Goal: Task Accomplishment & Management: Manage account settings

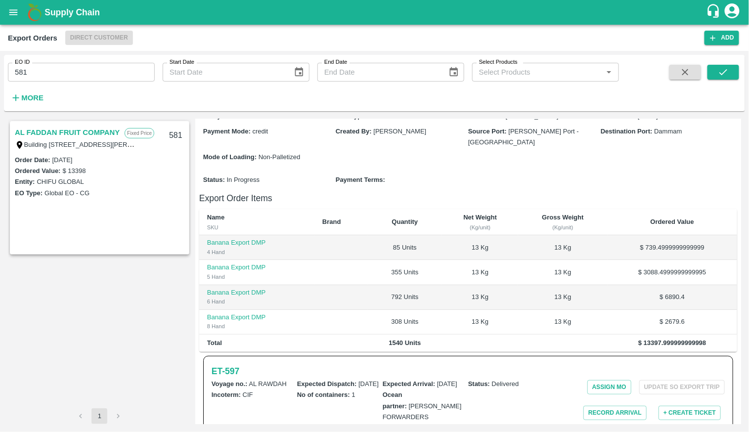
scroll to position [247, 0]
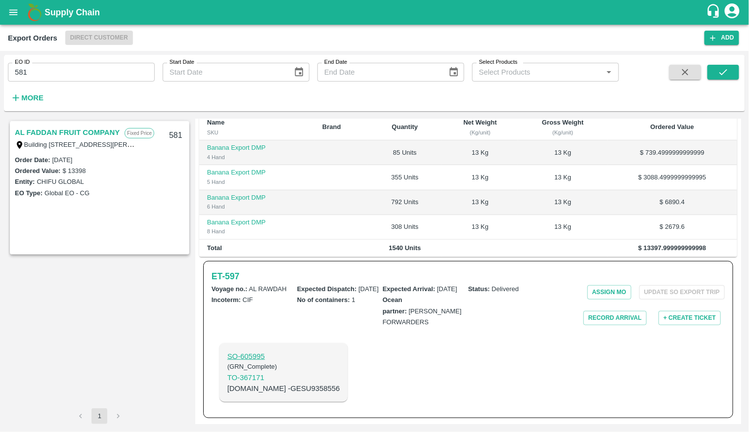
click at [254, 359] on p "SO- 605995" at bounding box center [283, 356] width 113 height 11
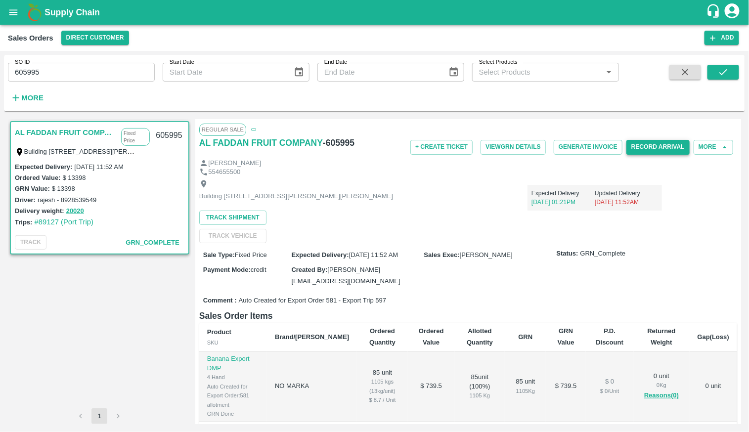
click at [646, 149] on button "Record Arrival" at bounding box center [657, 147] width 63 height 14
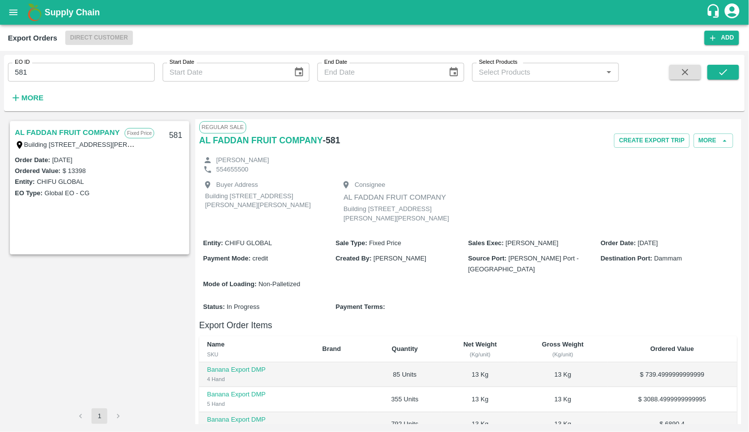
scroll to position [247, 0]
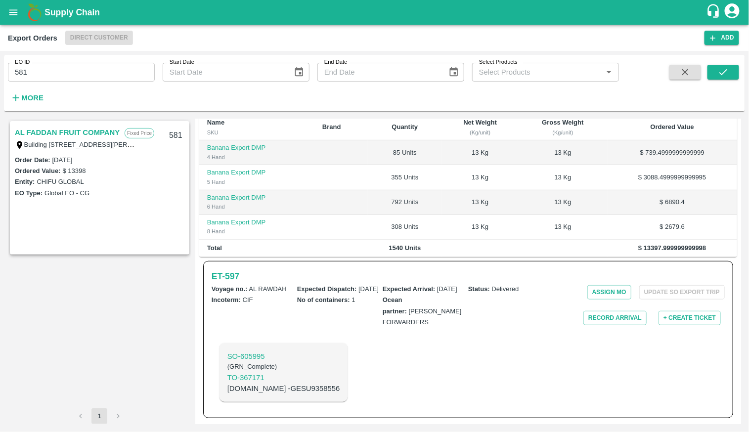
click at [282, 389] on p "C.No - GESU9358556" at bounding box center [283, 388] width 113 height 11
copy p "GESU9358556"
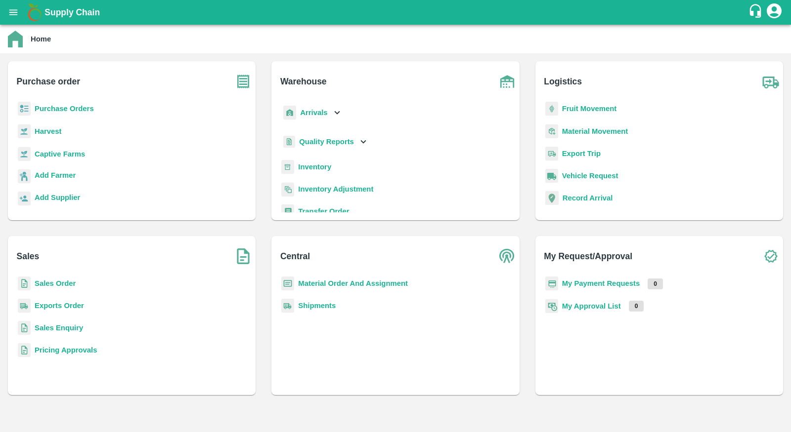
click at [57, 282] on b "Sales Order" at bounding box center [55, 284] width 41 height 8
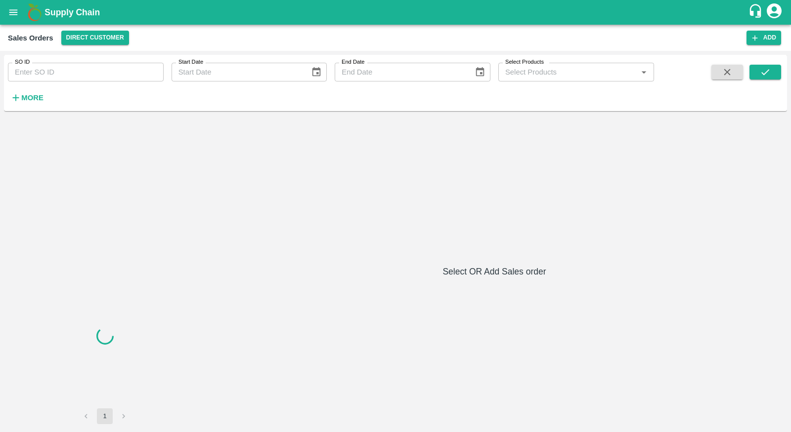
click at [114, 82] on div "SO ID SO ID Start Date Start Date End Date End Date Select Products Select Prod…" at bounding box center [327, 80] width 654 height 51
click at [104, 66] on input "SO ID" at bounding box center [86, 72] width 156 height 19
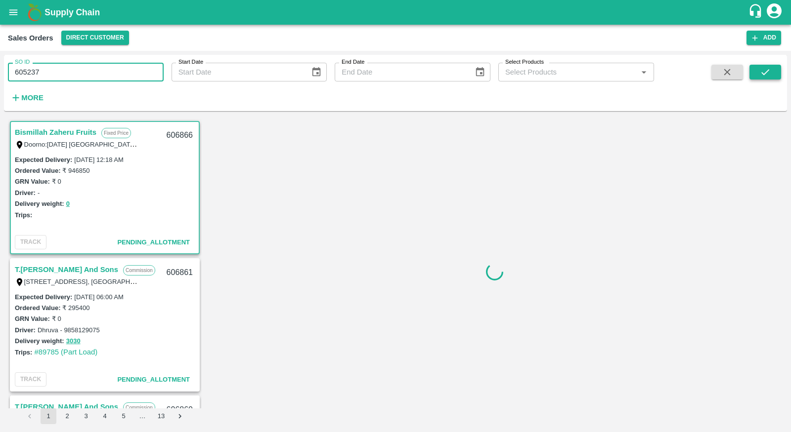
type input "605237"
click at [765, 71] on icon "submit" at bounding box center [765, 72] width 11 height 11
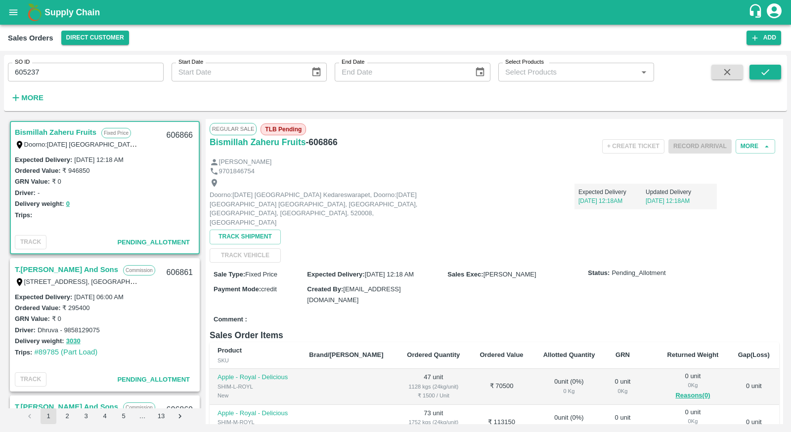
scroll to position [1, 0]
click at [765, 71] on icon "submit" at bounding box center [765, 72] width 11 height 11
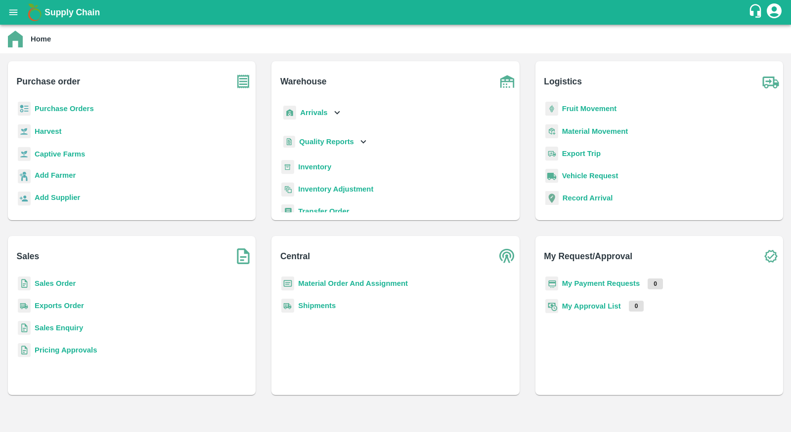
click at [52, 284] on b "Sales Order" at bounding box center [55, 284] width 41 height 8
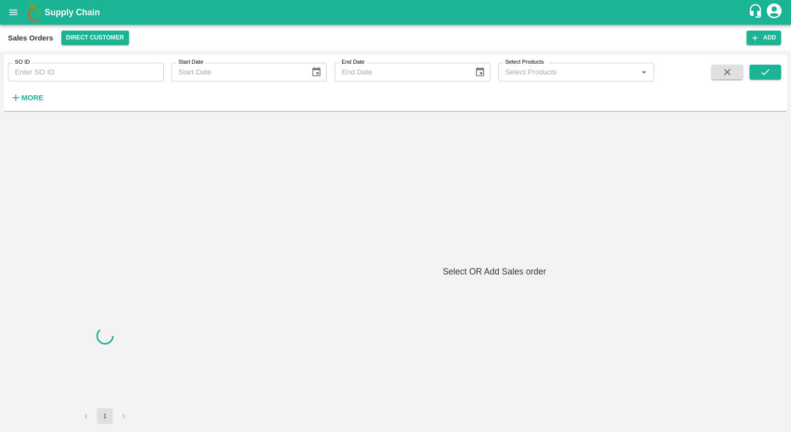
click at [102, 46] on div "Sales Orders Direct Customer Add" at bounding box center [395, 38] width 791 height 26
click at [104, 38] on button "Direct Customer" at bounding box center [95, 38] width 68 height 14
click at [25, 100] on strong "More" at bounding box center [32, 98] width 22 height 8
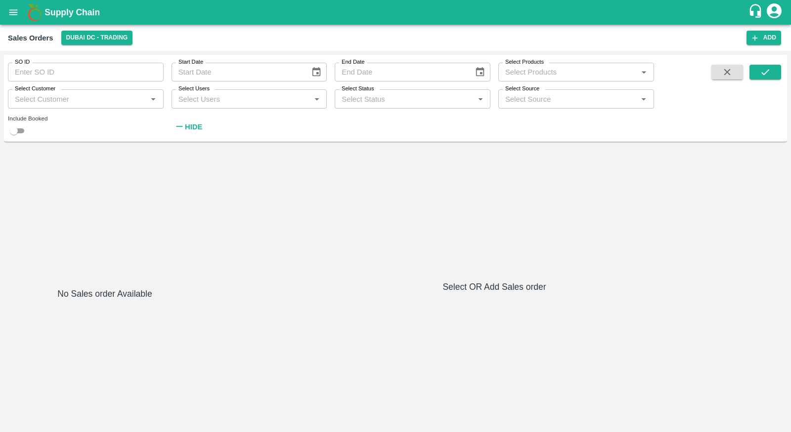
click at [21, 130] on input "checkbox" at bounding box center [14, 131] width 36 height 12
checkbox input "true"
click at [770, 79] on button "submit" at bounding box center [765, 72] width 32 height 15
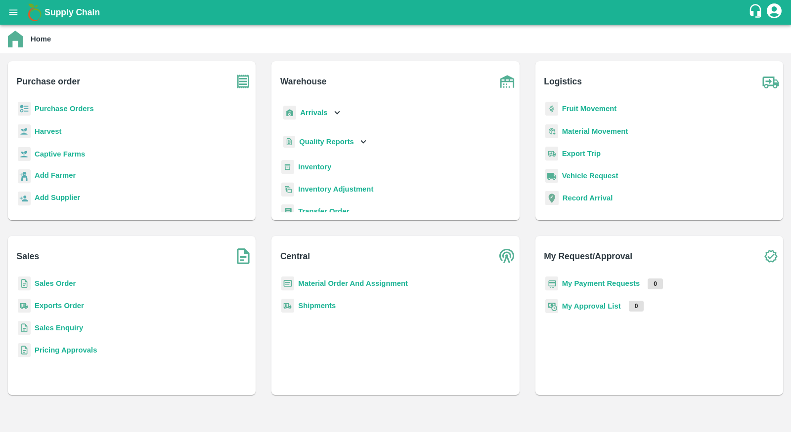
click at [63, 108] on b "Purchase Orders" at bounding box center [64, 109] width 59 height 8
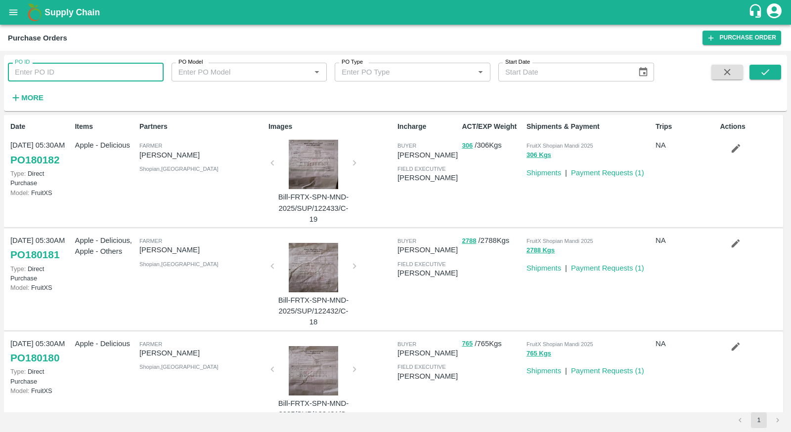
click at [103, 74] on input "PO ID" at bounding box center [86, 72] width 156 height 19
type input "167444"
click at [752, 67] on button "submit" at bounding box center [765, 72] width 32 height 15
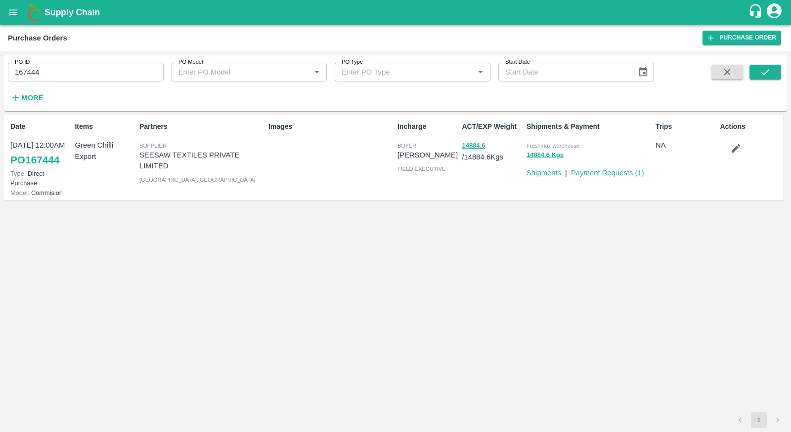
click at [599, 168] on p "Payment Requests ( 1 )" at bounding box center [607, 173] width 73 height 11
click at [599, 171] on link "Payment Requests ( 1 )" at bounding box center [607, 173] width 73 height 8
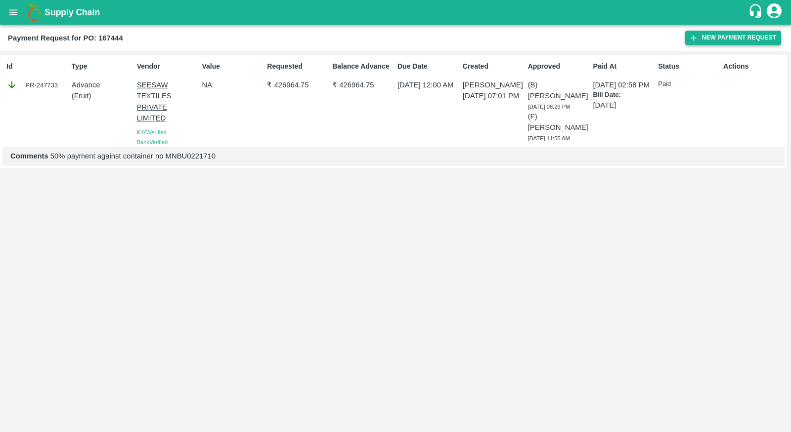
click at [731, 42] on button "New Payment Request" at bounding box center [733, 38] width 96 height 14
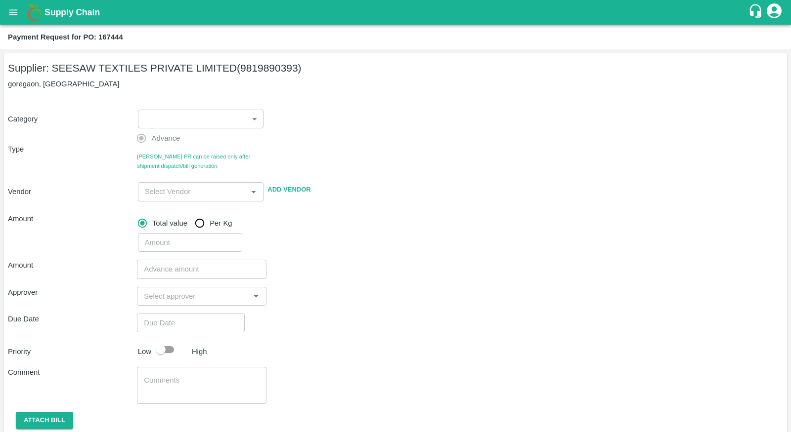
click at [226, 122] on body "Supply Chain Payment Request for PO: 167444 Supplier: SEESAW TEXTILES PRIVATE L…" at bounding box center [395, 216] width 791 height 432
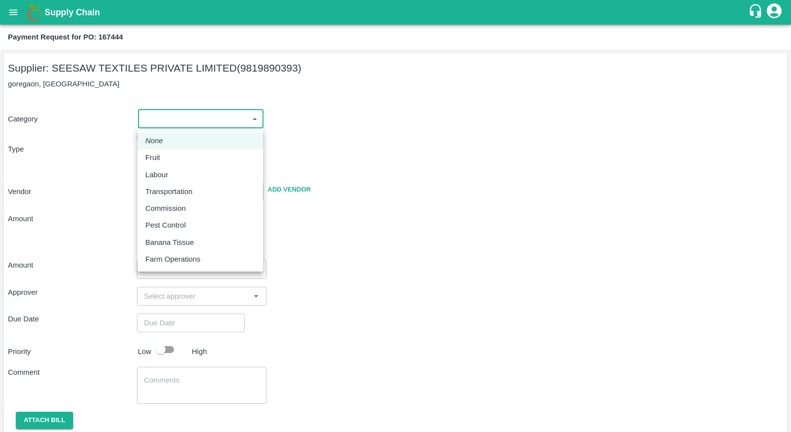
click at [209, 158] on div "Fruit" at bounding box center [200, 157] width 110 height 11
type input "1"
type input "SEESAW TEXTILES PRIVATE LIMITED - 9819890393(Supplier)"
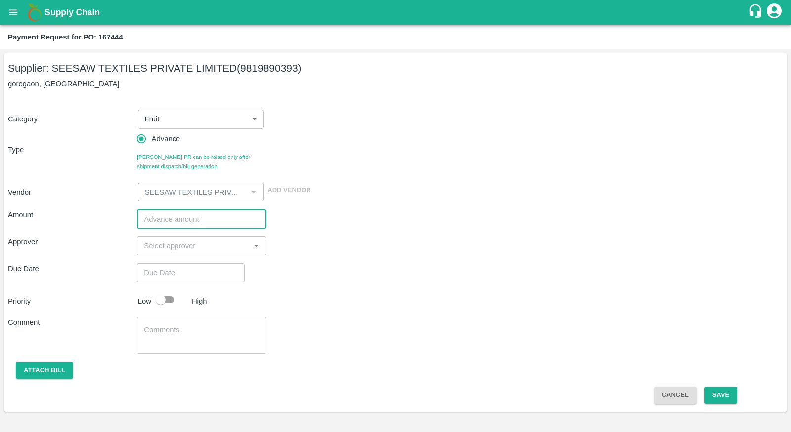
click at [191, 215] on input "number" at bounding box center [201, 219] width 129 height 19
click at [300, 212] on div "Amount ​" at bounding box center [395, 219] width 775 height 19
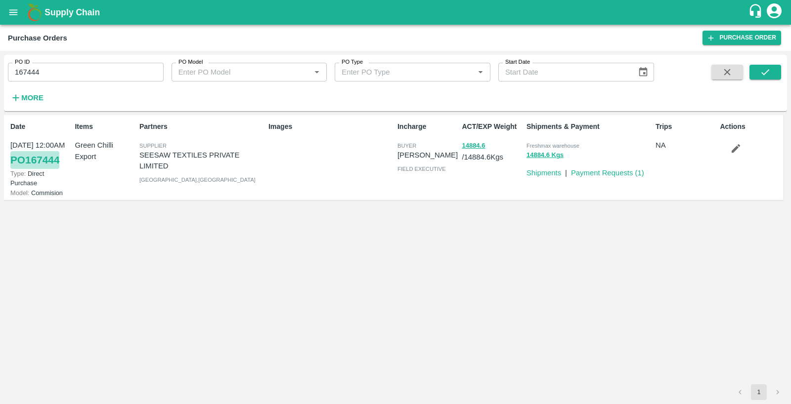
click at [59, 159] on link "PO 167444" at bounding box center [34, 160] width 49 height 18
click at [121, 72] on input "167444" at bounding box center [86, 72] width 156 height 19
type input "167444"
click at [23, 99] on strong "More" at bounding box center [32, 98] width 22 height 8
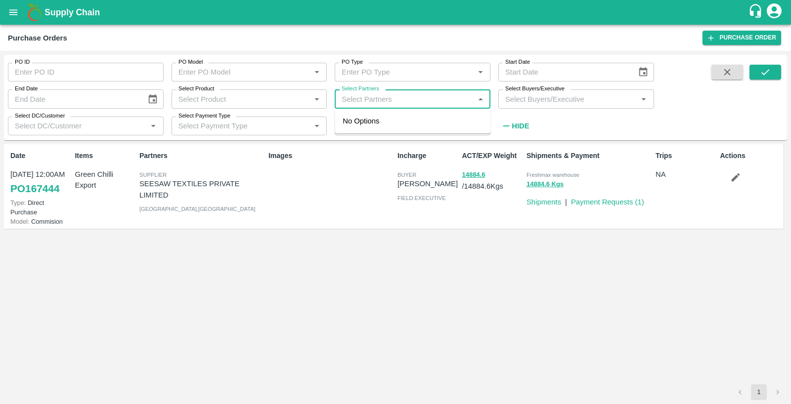
click at [379, 99] on input "Select Partners" at bounding box center [404, 98] width 133 height 13
type input "amru"
click at [134, 77] on input "167444" at bounding box center [86, 72] width 156 height 19
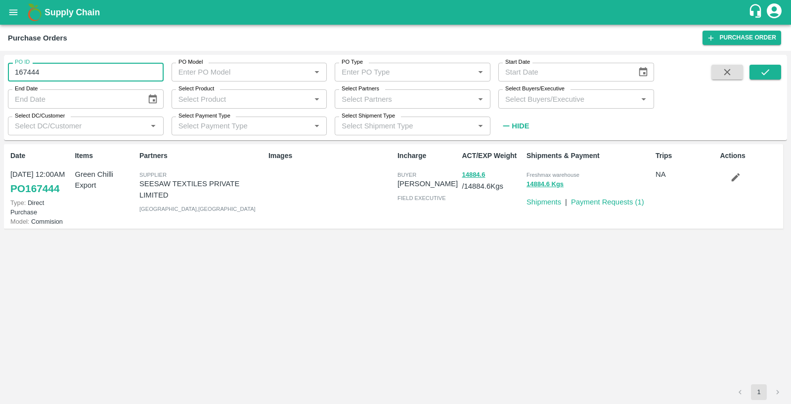
click at [134, 77] on input "167444" at bounding box center [86, 72] width 156 height 19
type input "167444"
click at [415, 98] on input "Select Partners" at bounding box center [404, 98] width 133 height 13
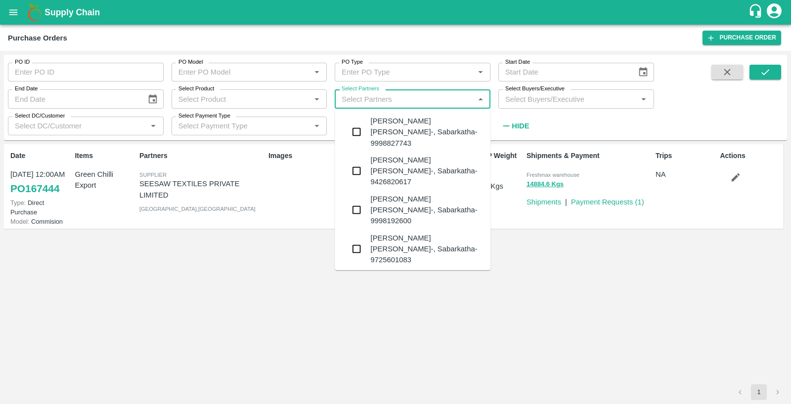
click at [516, 98] on input "Select Buyers/Executive" at bounding box center [567, 98] width 133 height 13
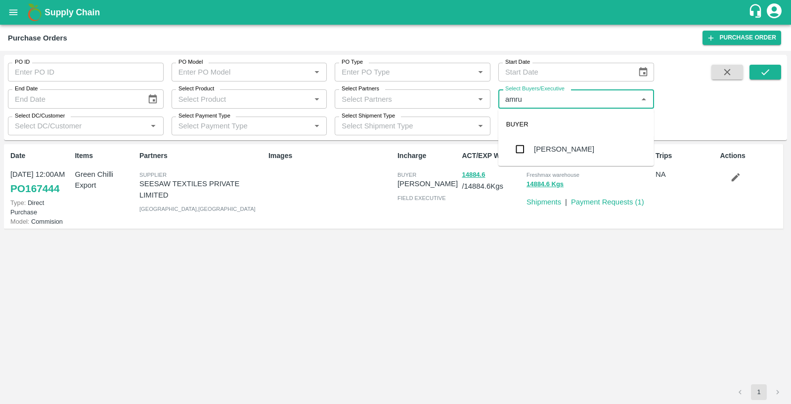
type input "amrut"
click at [536, 149] on div "[PERSON_NAME]" at bounding box center [564, 149] width 60 height 11
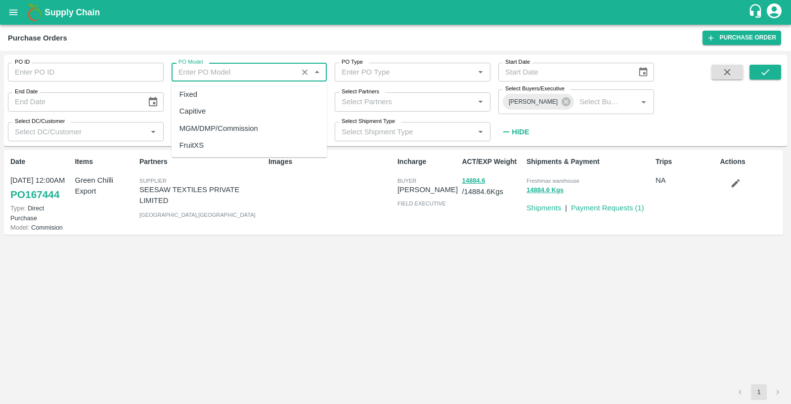
click at [259, 77] on input "PO Model" at bounding box center [234, 72] width 121 height 13
click at [258, 126] on div "MGM/DMP/Commission" at bounding box center [249, 128] width 156 height 17
type input "MGM/DMP/Commission"
click at [770, 66] on button "submit" at bounding box center [765, 72] width 32 height 15
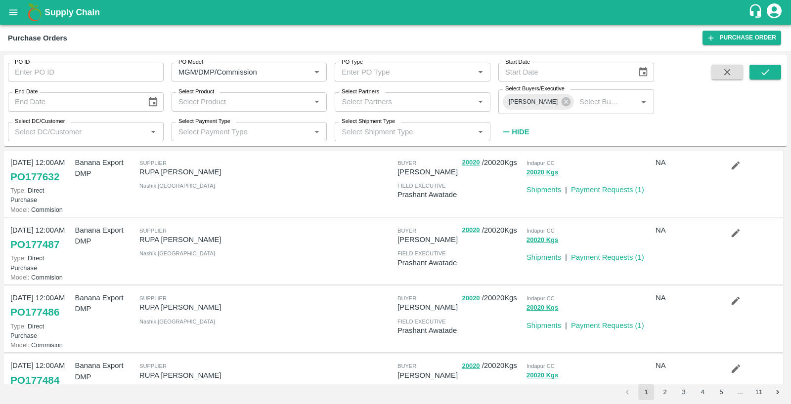
scroll to position [468, 0]
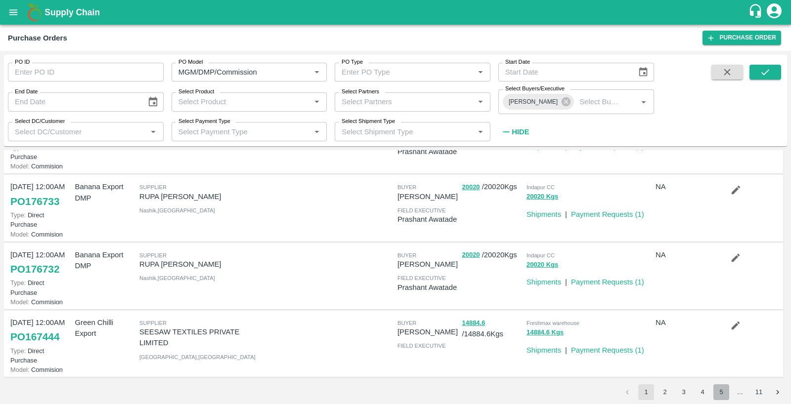
click at [714, 392] on button "5" at bounding box center [721, 392] width 16 height 16
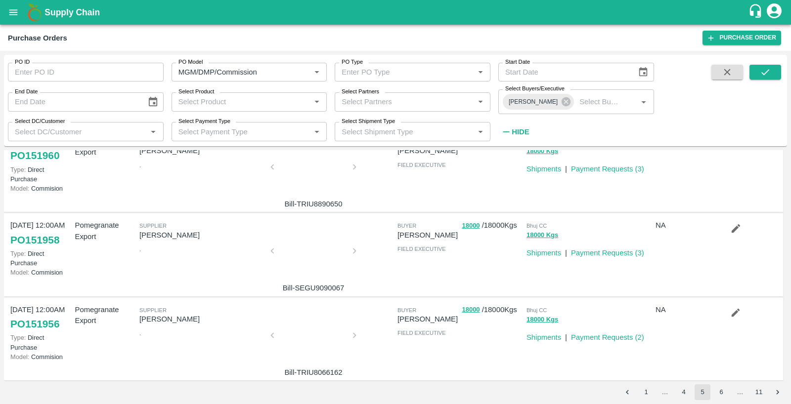
scroll to position [620, 0]
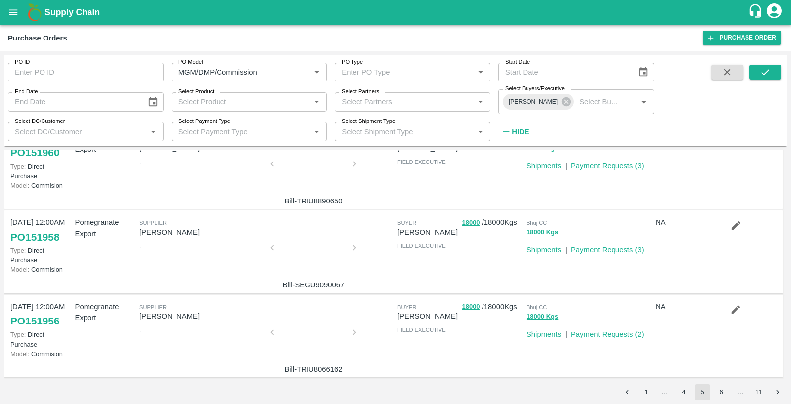
click at [683, 392] on button "4" at bounding box center [684, 392] width 16 height 16
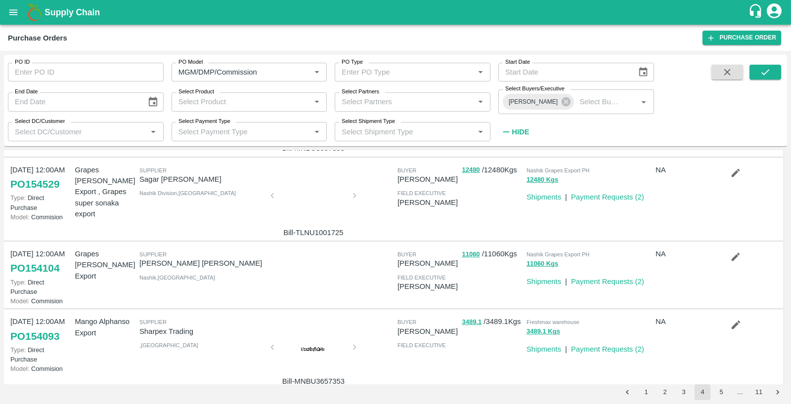
scroll to position [506, 0]
click at [36, 267] on link "PO 154104" at bounding box center [34, 267] width 49 height 18
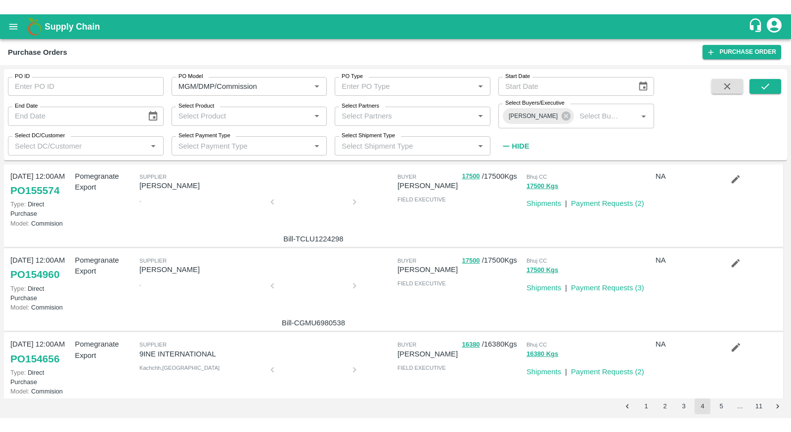
scroll to position [178, 0]
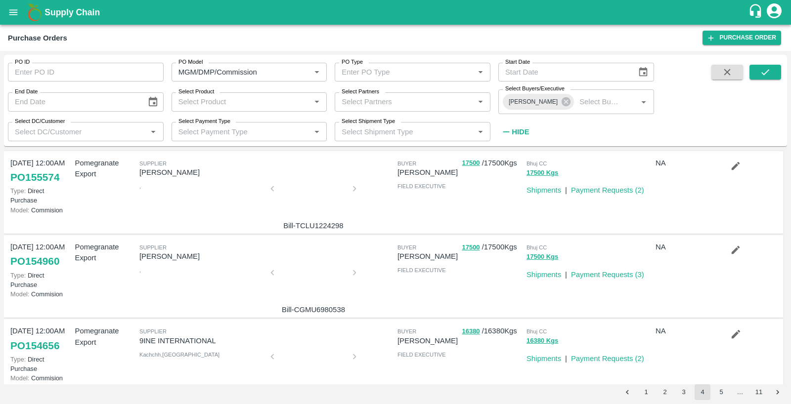
click at [309, 288] on div at bounding box center [313, 276] width 74 height 52
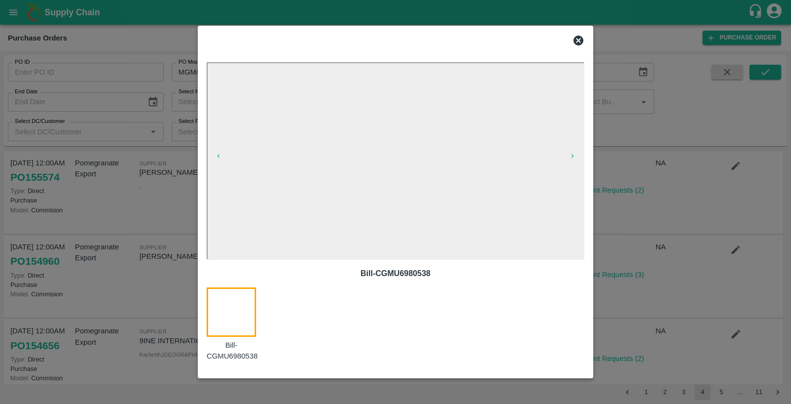
click at [113, 298] on div at bounding box center [395, 202] width 791 height 404
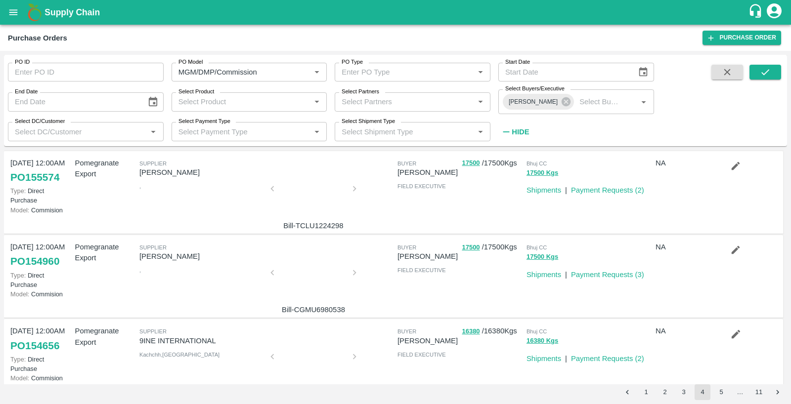
click at [28, 261] on link "PO 154960" at bounding box center [34, 262] width 49 height 18
click at [316, 269] on div at bounding box center [313, 276] width 74 height 52
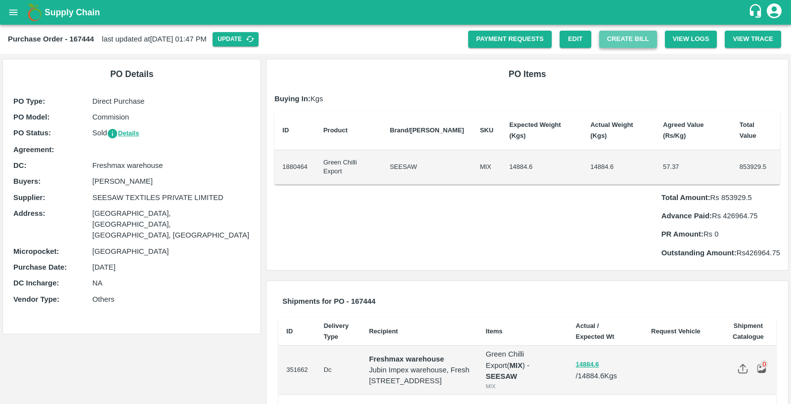
click at [626, 43] on button "Create Bill" at bounding box center [628, 39] width 58 height 17
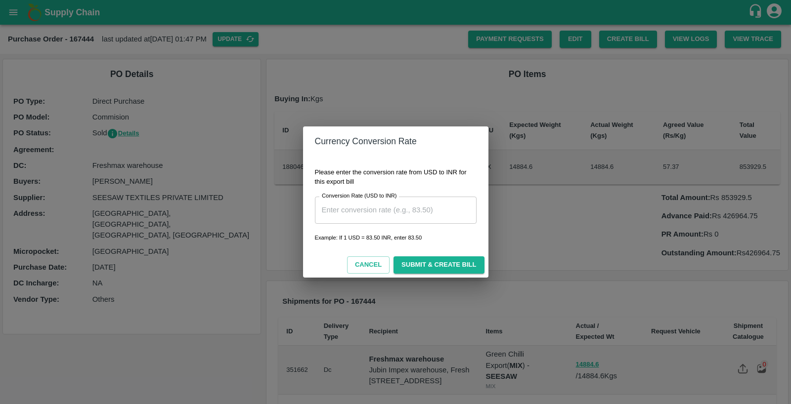
click at [410, 212] on input "Conversion Rate (USD to INR)" at bounding box center [396, 210] width 162 height 27
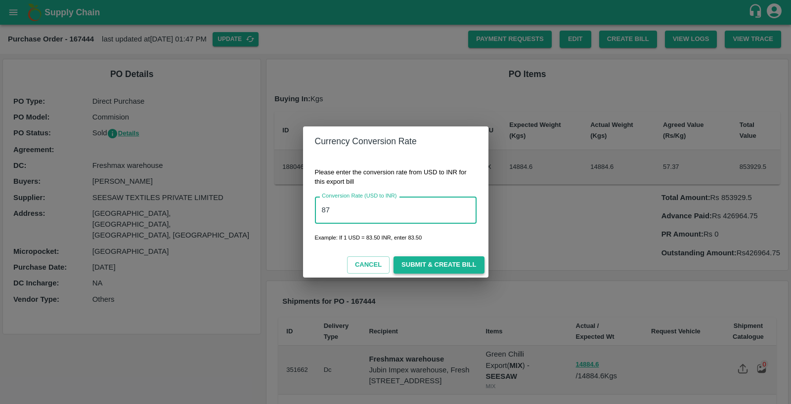
type input "87"
click at [427, 266] on button "Submit & Create Bill" at bounding box center [438, 264] width 90 height 17
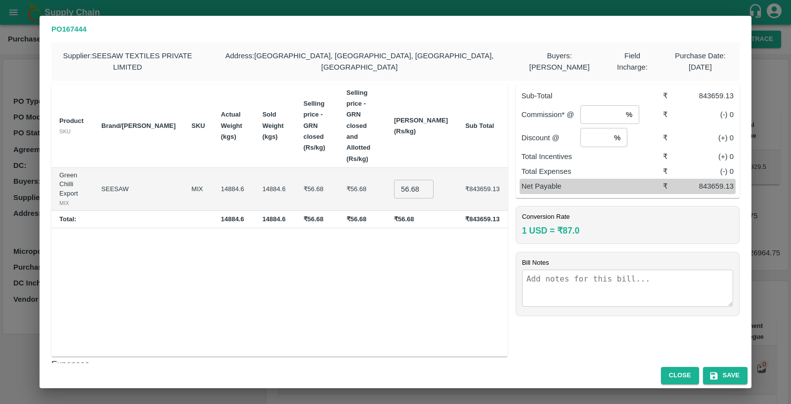
scroll to position [64, 0]
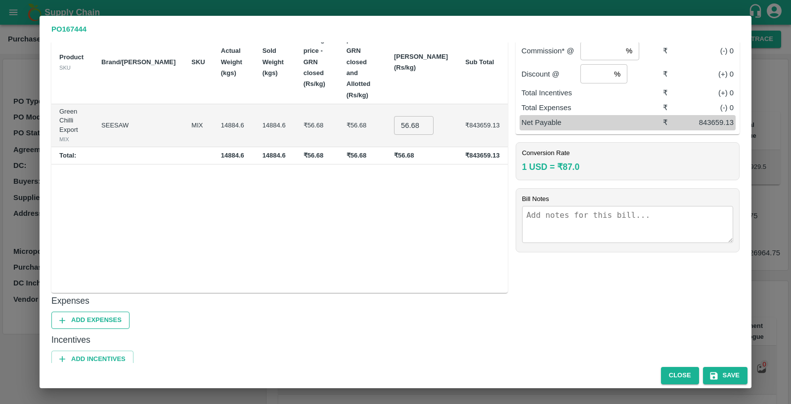
click at [110, 312] on button "Add Expenses" at bounding box center [90, 320] width 78 height 17
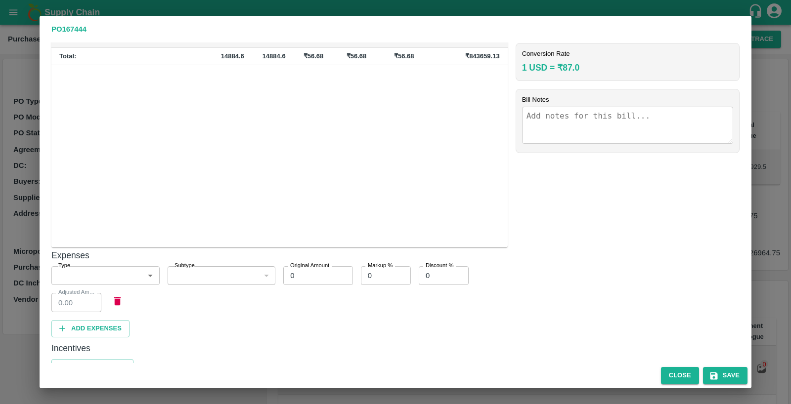
click at [114, 262] on body "Supply Chain Purchase Order - 167444 last updated at [DATE] 01:47 PM Update Pay…" at bounding box center [395, 202] width 791 height 404
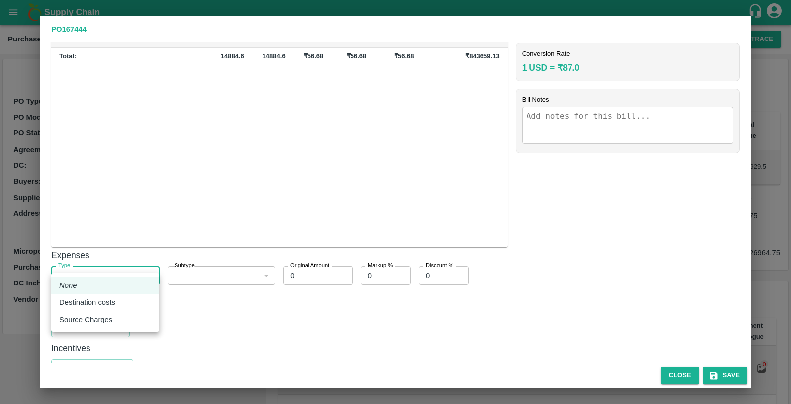
click at [114, 303] on p "Destination costs" at bounding box center [87, 302] width 56 height 11
type input "2"
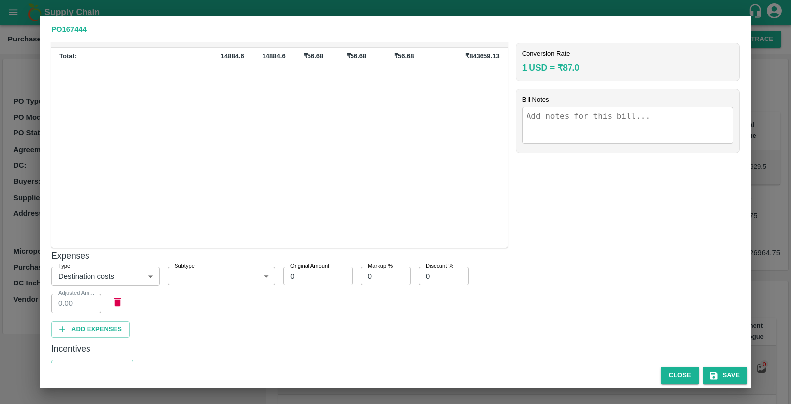
click at [208, 259] on div "Subtype ​ Subtype" at bounding box center [218, 272] width 116 height 27
click at [208, 265] on body "Supply Chain Purchase Order - 167444 last updated at 10 Oct 2025, 01:47 PM Upda…" at bounding box center [395, 202] width 791 height 404
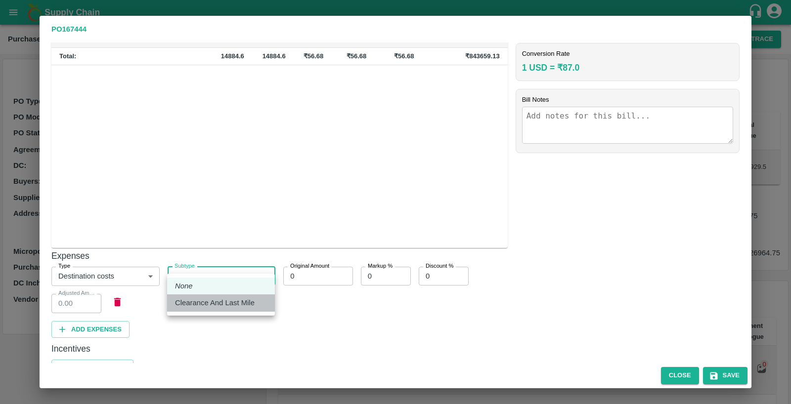
click at [209, 303] on p "Clearance And Last Mile" at bounding box center [215, 302] width 80 height 11
type input "10"
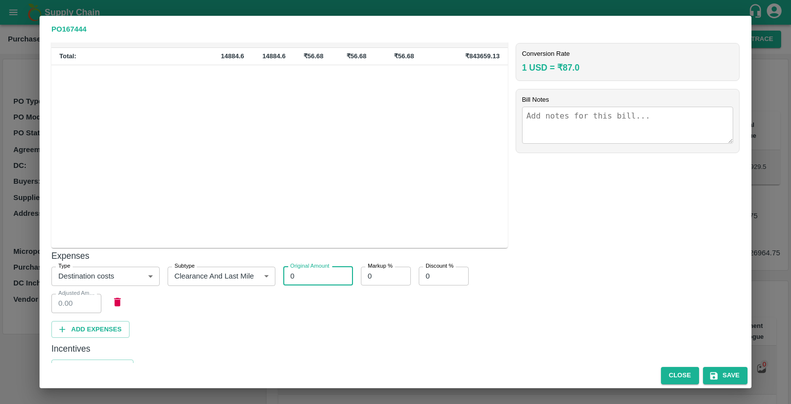
drag, startPoint x: 305, startPoint y: 264, endPoint x: 283, endPoint y: 264, distance: 22.2
click at [283, 267] on input "0" at bounding box center [317, 276] width 69 height 19
type input "5"
type input "5.00"
type input "50"
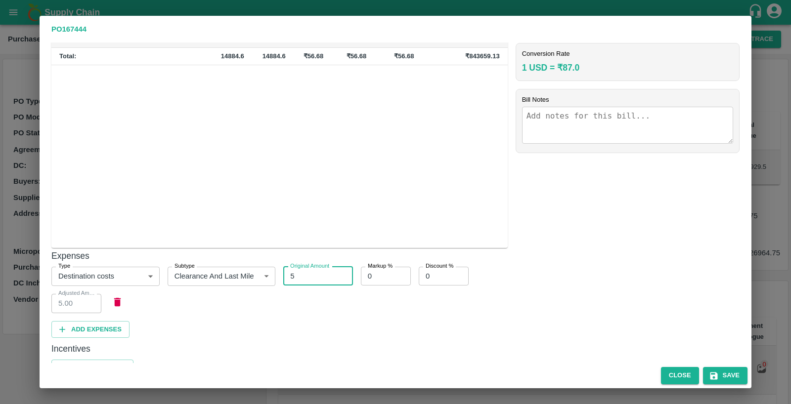
type input "50.00"
type input "500"
type input "500.00"
type input "5000"
type input "5000.00"
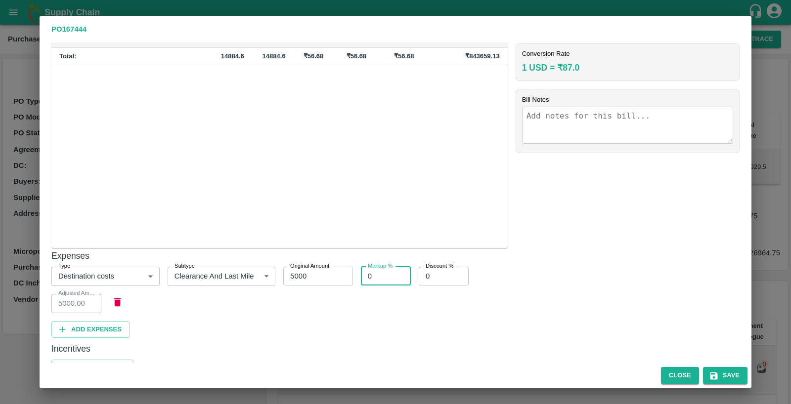
click at [316, 267] on input "5000" at bounding box center [317, 276] width 69 height 19
type input "50000"
type input "50000.00"
type input "50000"
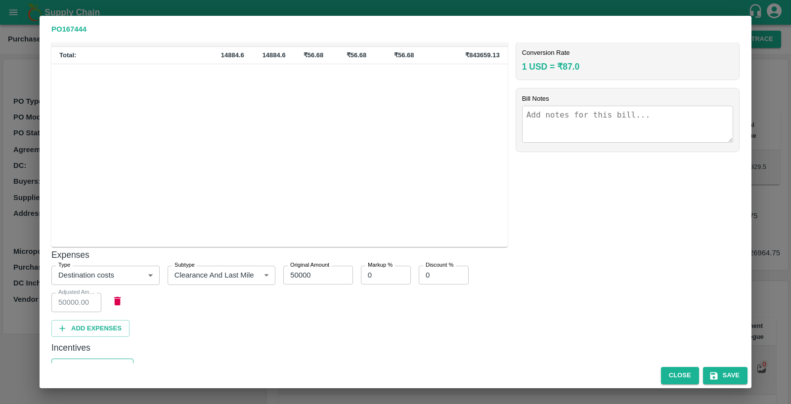
click at [86, 359] on button "Add Incentives" at bounding box center [92, 367] width 82 height 17
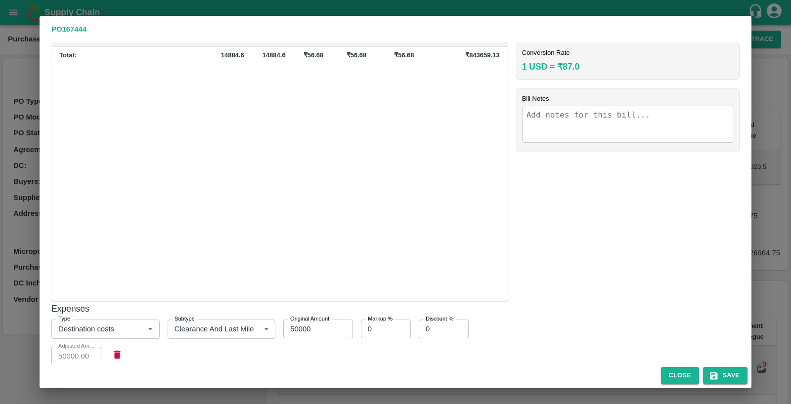
scroll to position [271, 0]
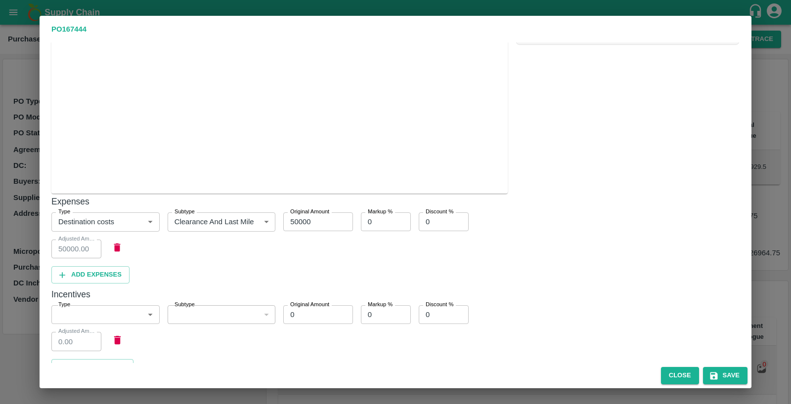
click at [101, 304] on body "Supply Chain Purchase Order - 167444 last updated at 10 Oct 2025, 01:47 PM Upda…" at bounding box center [395, 202] width 791 height 404
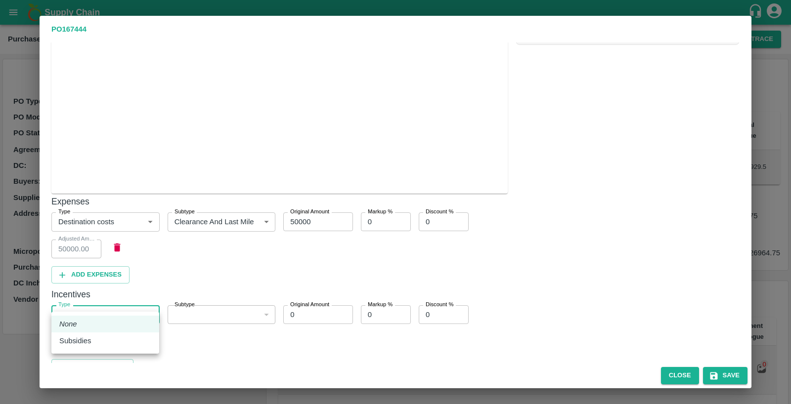
click at [104, 340] on div "Subsidies" at bounding box center [105, 341] width 92 height 11
type input "1"
click at [205, 301] on body "Supply Chain Purchase Order - 167444 last updated at 10 Oct 2025, 01:47 PM Upda…" at bounding box center [395, 202] width 791 height 404
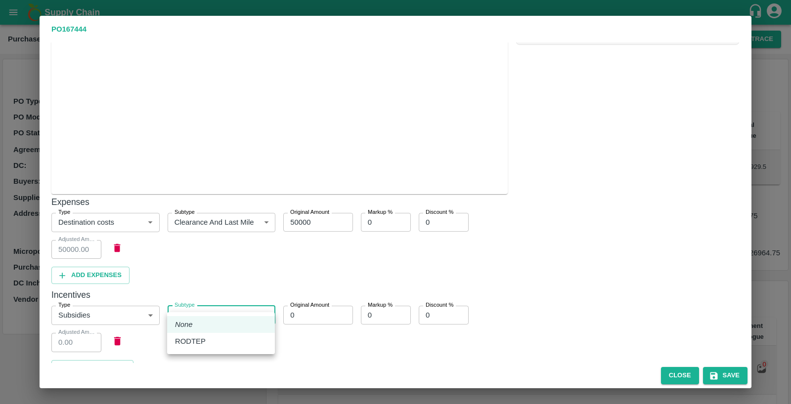
click at [204, 344] on p "RODTEP" at bounding box center [190, 341] width 31 height 11
type input "1"
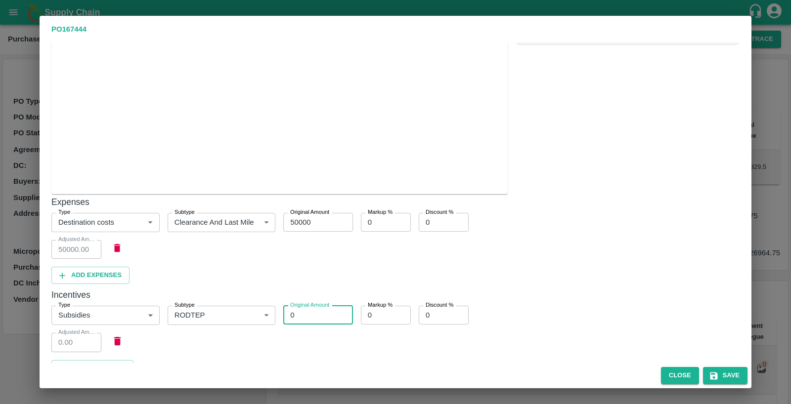
drag, startPoint x: 303, startPoint y: 307, endPoint x: 284, endPoint y: 307, distance: 19.3
click at [284, 307] on input "0" at bounding box center [317, 315] width 69 height 19
type input "20"
type input "20.00"
type input "200"
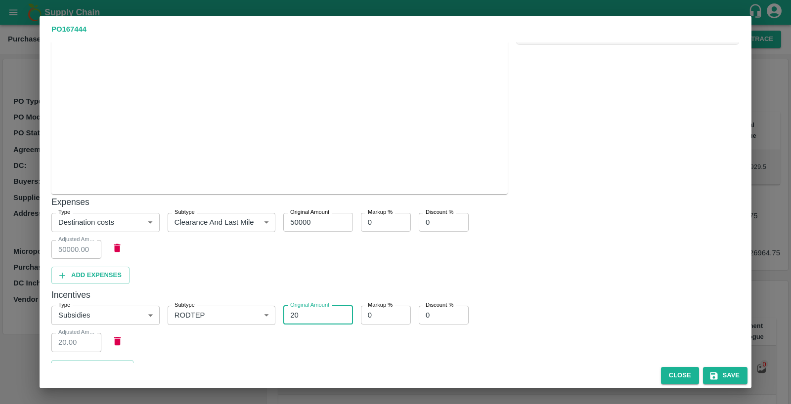
type input "200.00"
type input "2000"
type input "2000.00"
type input "20000"
type input "20000.00"
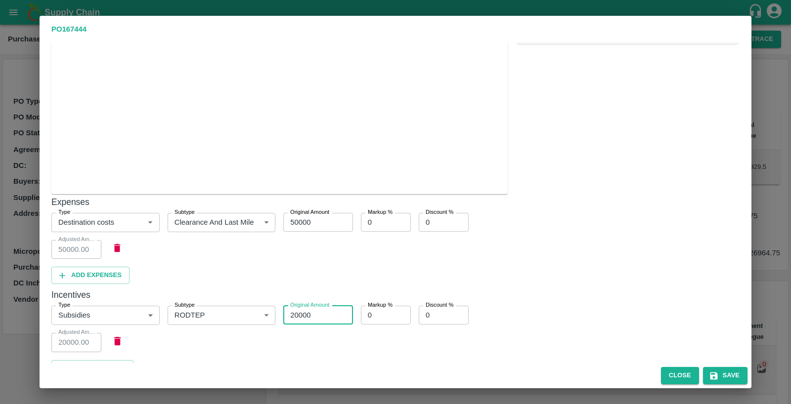
type input "20000"
click at [511, 262] on div "Supplier : SEESAW TEXTILES PRIVATE LIMITED Address : goregaon, mumbai, mumbai, …" at bounding box center [396, 202] width 712 height 321
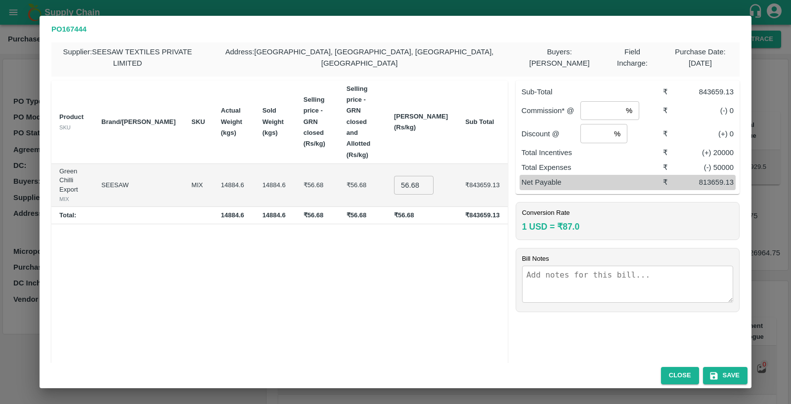
scroll to position [0, 0]
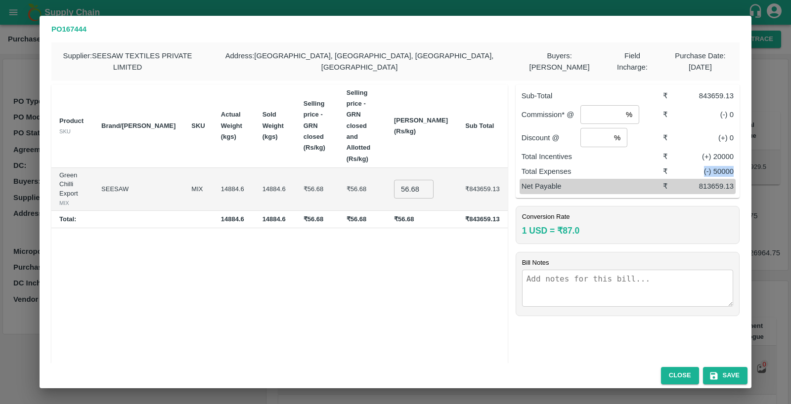
drag, startPoint x: 697, startPoint y: 155, endPoint x: 735, endPoint y: 162, distance: 38.3
click at [735, 162] on div "Sub-Total ₹ 843659.13 Commission* @ % ​ ₹ (-) 0 Discount @ % ​ ₹ (+) 0 Total In…" at bounding box center [627, 142] width 224 height 114
drag, startPoint x: 697, startPoint y: 178, endPoint x: 732, endPoint y: 176, distance: 35.1
click at [732, 179] on div "Net Payable ₹ 813659.13" at bounding box center [627, 186] width 216 height 15
drag, startPoint x: 696, startPoint y: 86, endPoint x: 732, endPoint y: 87, distance: 36.6
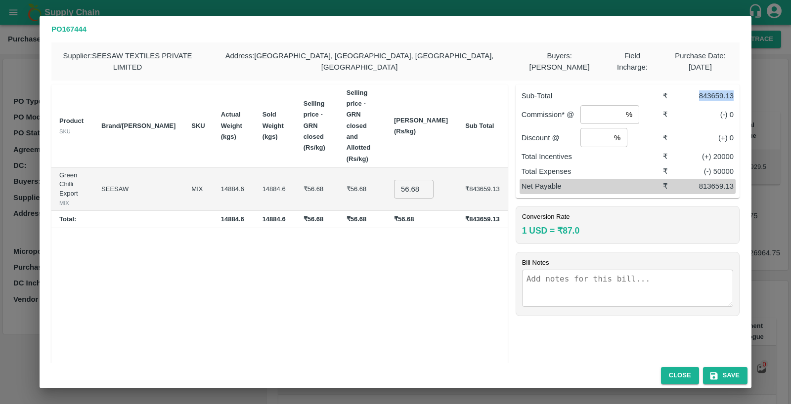
click at [732, 88] on div "Sub-Total ₹ 843659.13" at bounding box center [627, 95] width 216 height 15
click at [665, 373] on button "Close" at bounding box center [680, 375] width 38 height 17
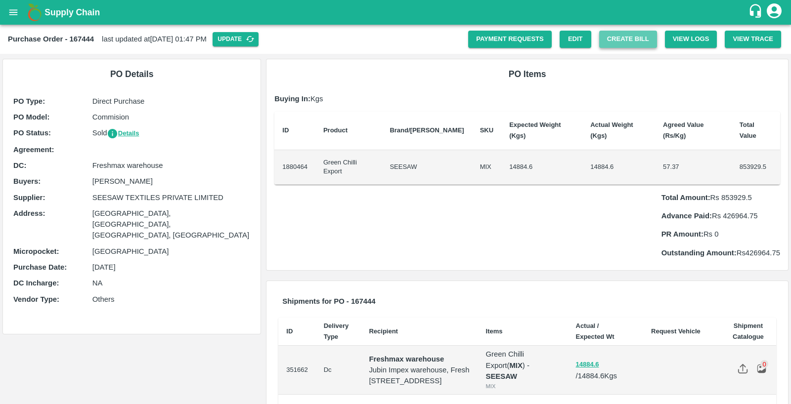
click at [637, 40] on button "Create Bill" at bounding box center [628, 39] width 58 height 17
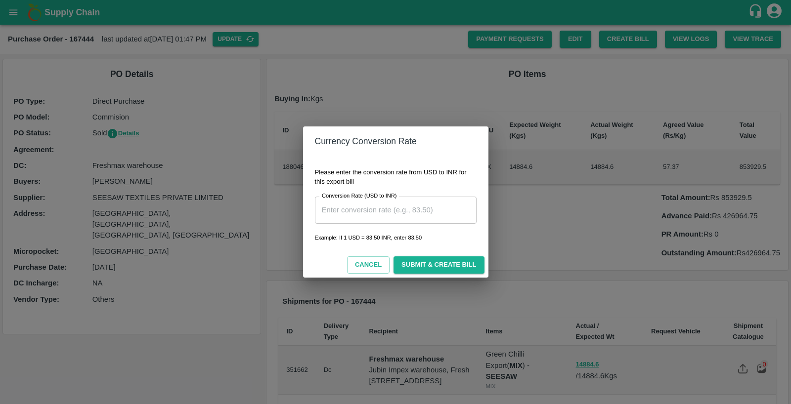
click at [622, 88] on div "Currency Conversion Rate Please enter the conversion rate from USD to INR for t…" at bounding box center [395, 202] width 791 height 404
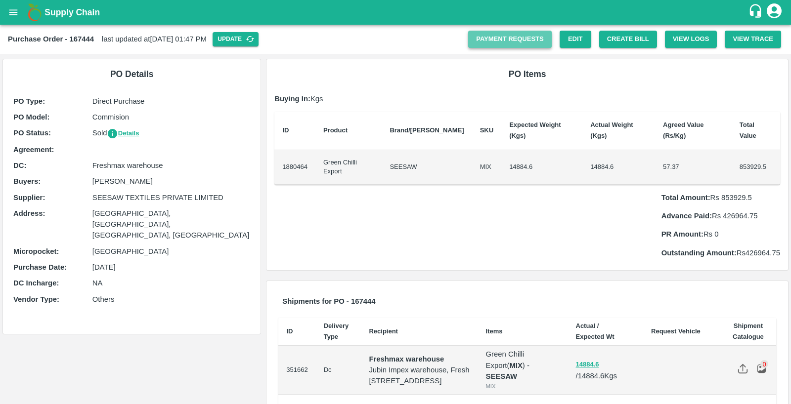
click at [532, 40] on link "Payment Requests" at bounding box center [510, 39] width 84 height 17
click at [628, 41] on button "Create Bill" at bounding box center [628, 39] width 58 height 17
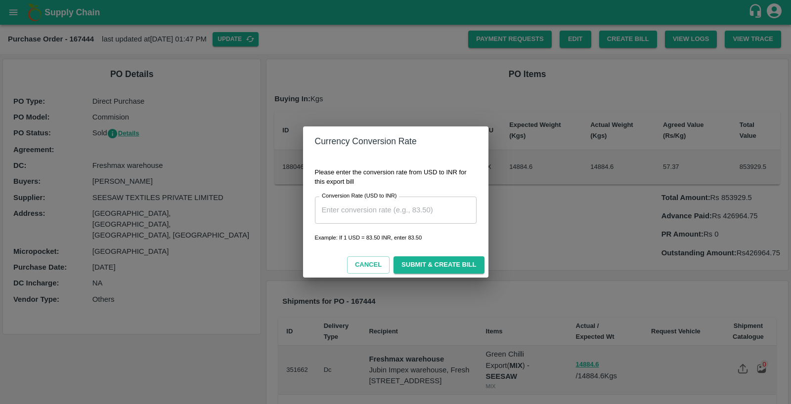
click at [212, 168] on div "Currency Conversion Rate Please enter the conversion rate from USD to INR for t…" at bounding box center [395, 202] width 791 height 404
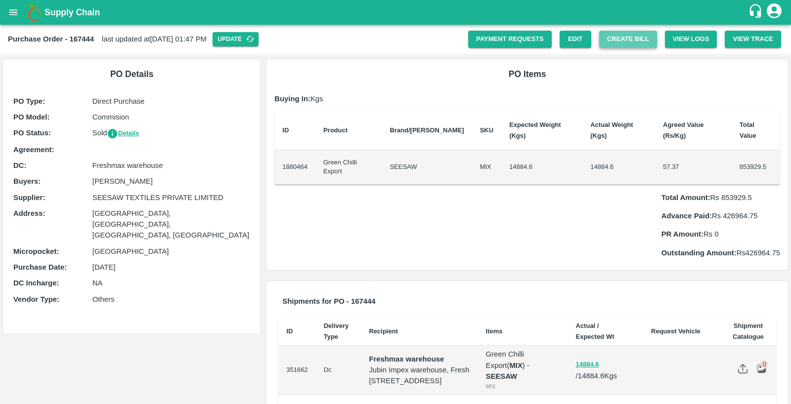
click at [633, 41] on button "Create Bill" at bounding box center [628, 39] width 58 height 17
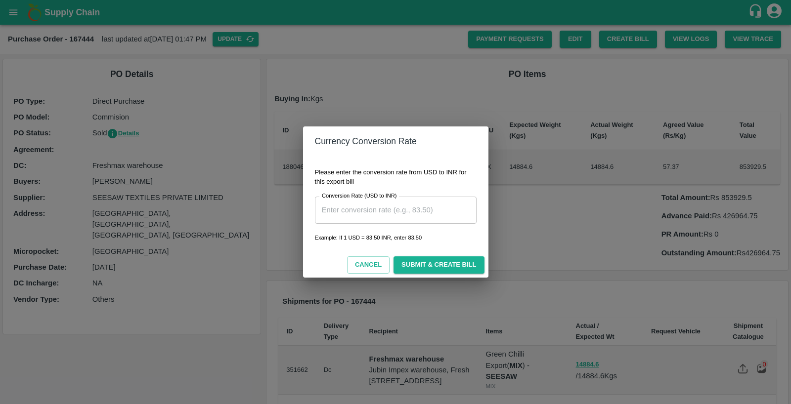
click at [365, 210] on input "Conversion Rate (USD to INR)" at bounding box center [396, 210] width 162 height 27
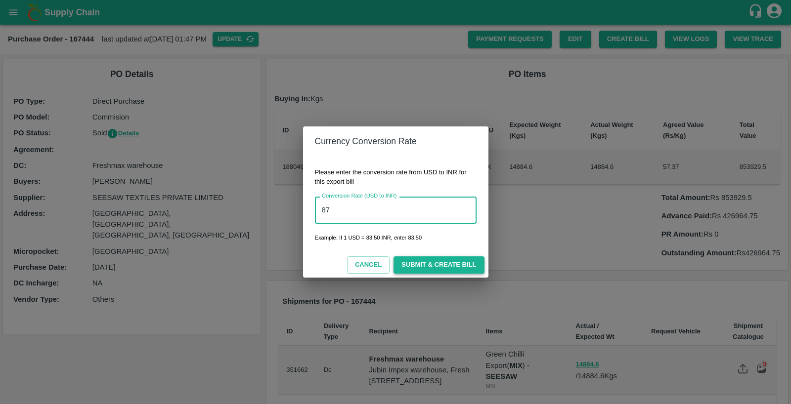
type input "87"
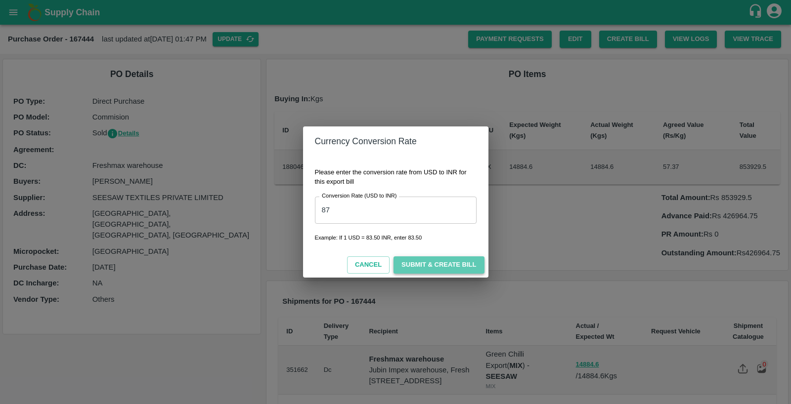
click at [423, 265] on button "Submit & Create Bill" at bounding box center [438, 264] width 90 height 17
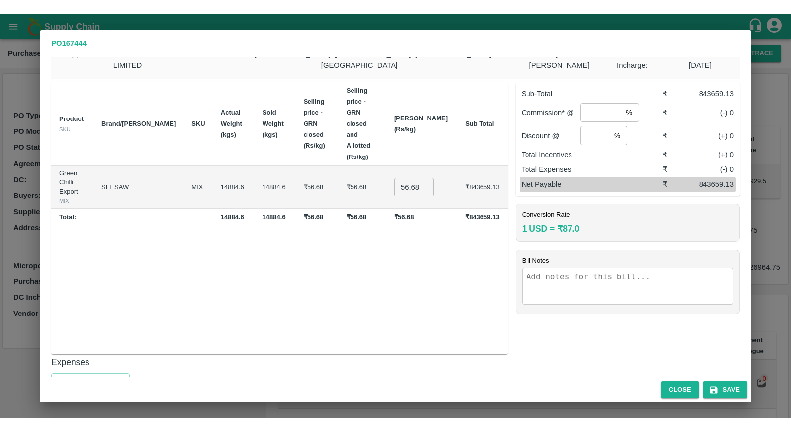
scroll to position [18, 0]
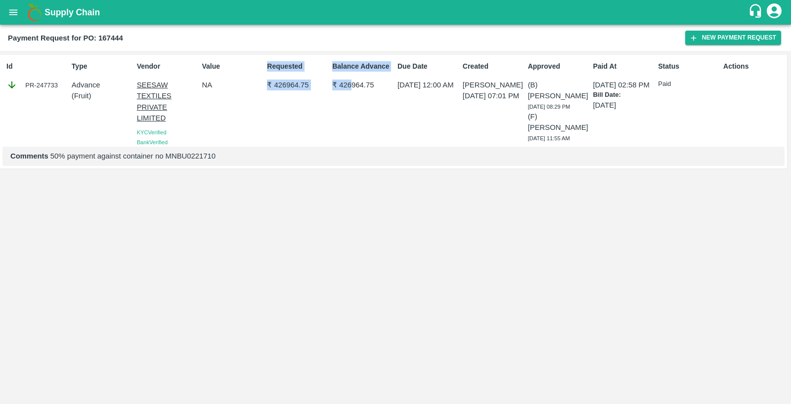
drag, startPoint x: 258, startPoint y: 95, endPoint x: 351, endPoint y: 90, distance: 93.0
click at [351, 90] on div "Id PR-247733 Type Advance ( Fruit ) Vendor SEESAW TEXTILES PRIVATE LIMITED KYC …" at bounding box center [393, 111] width 787 height 113
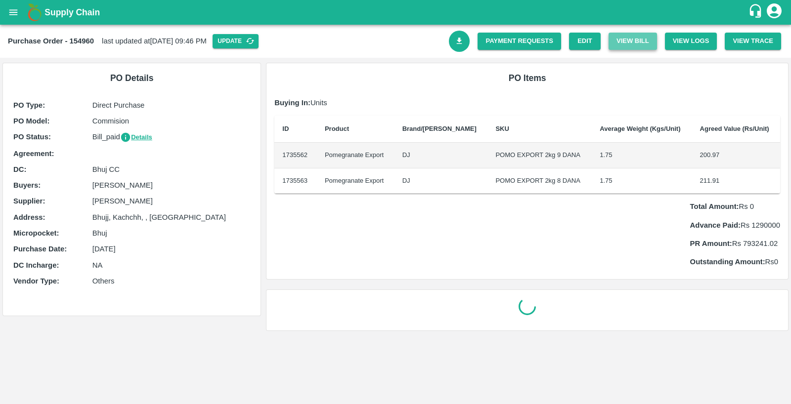
click at [628, 42] on button "View Bill" at bounding box center [632, 41] width 48 height 17
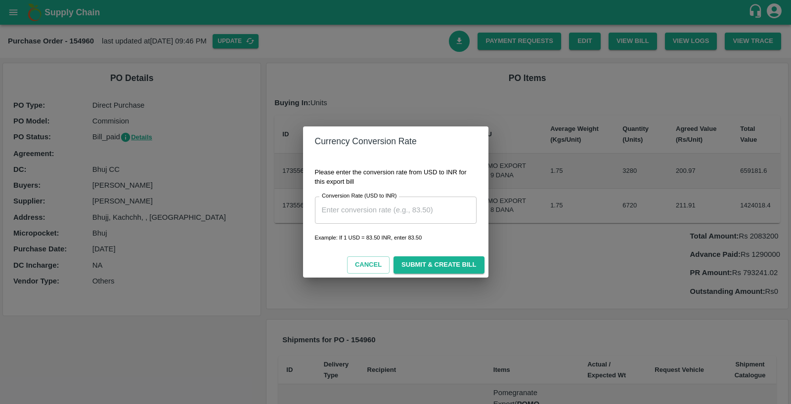
click at [399, 210] on input "Conversion Rate (USD to INR)" at bounding box center [396, 210] width 162 height 27
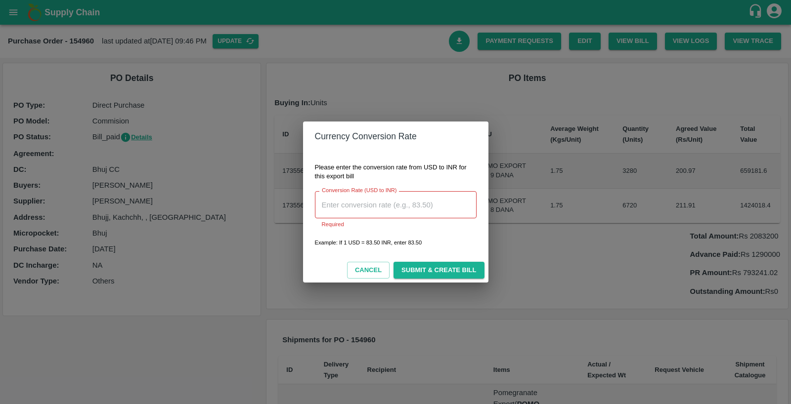
click at [473, 81] on div "Currency Conversion Rate Please enter the conversion rate from USD to INR for t…" at bounding box center [395, 202] width 791 height 404
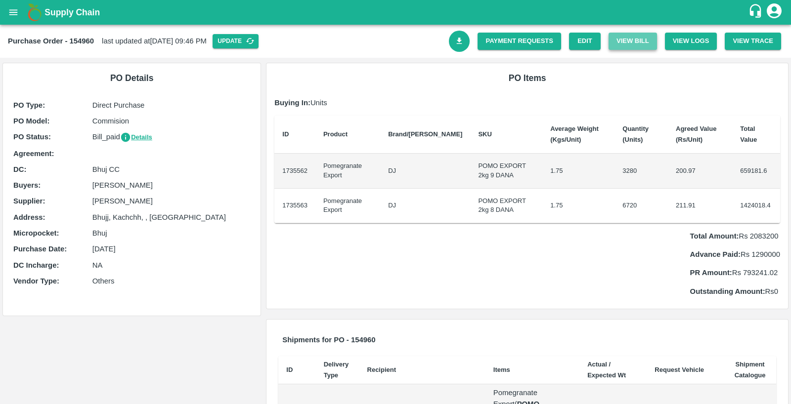
click at [625, 42] on button "View Bill" at bounding box center [632, 41] width 48 height 17
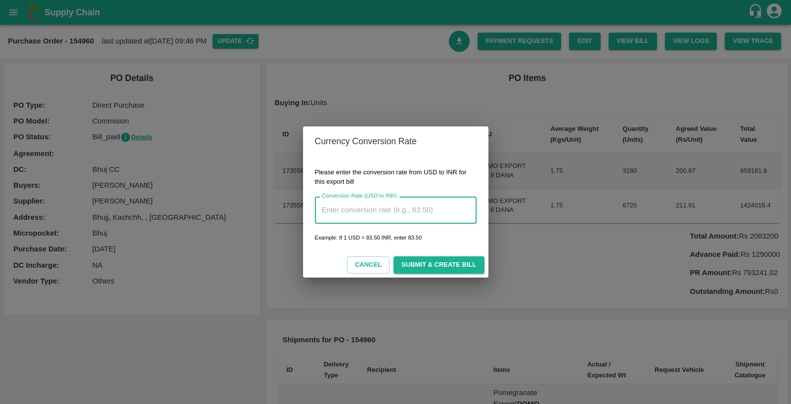
click at [404, 197] on input "Conversion Rate (USD to INR)" at bounding box center [396, 210] width 162 height 27
type input "87"
click at [438, 267] on button "Submit & Create Bill" at bounding box center [438, 264] width 90 height 17
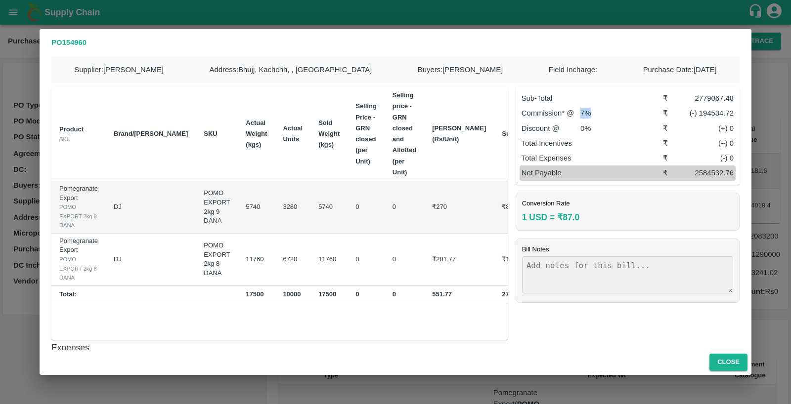
drag, startPoint x: 576, startPoint y: 120, endPoint x: 602, endPoint y: 120, distance: 26.2
click at [603, 119] on div "Commission* @ 7 %" at bounding box center [591, 113] width 141 height 11
click at [617, 164] on p "Total Expenses" at bounding box center [591, 158] width 141 height 11
drag, startPoint x: 518, startPoint y: 150, endPoint x: 624, endPoint y: 171, distance: 107.9
click at [624, 171] on div "Sub-Total ₹ 2779067.48 Commission* @ 7 % ₹ (-) 194534.72 Discount @ 0 % ₹ (+) 0…" at bounding box center [627, 136] width 224 height 98
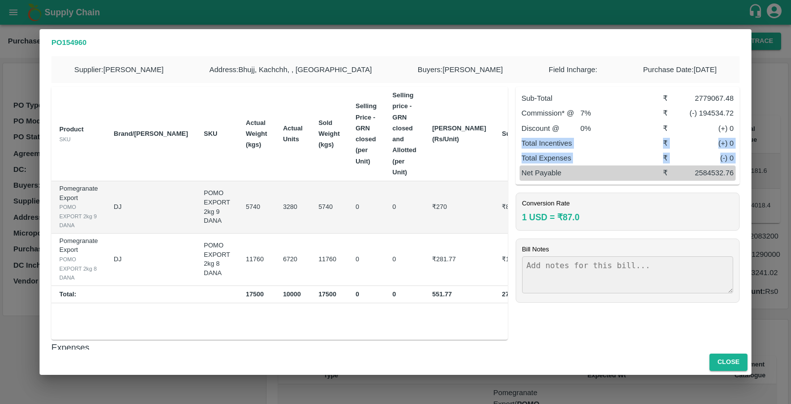
click at [642, 162] on p "Total Expenses" at bounding box center [591, 158] width 141 height 11
click at [688, 317] on div "Sub-Total ₹ 2779067.48 Commission* @ 7 % ₹ (-) 194534.72 Discount @ 0 % ₹ (+) 0…" at bounding box center [624, 208] width 232 height 261
click at [720, 354] on button "Close" at bounding box center [728, 362] width 38 height 17
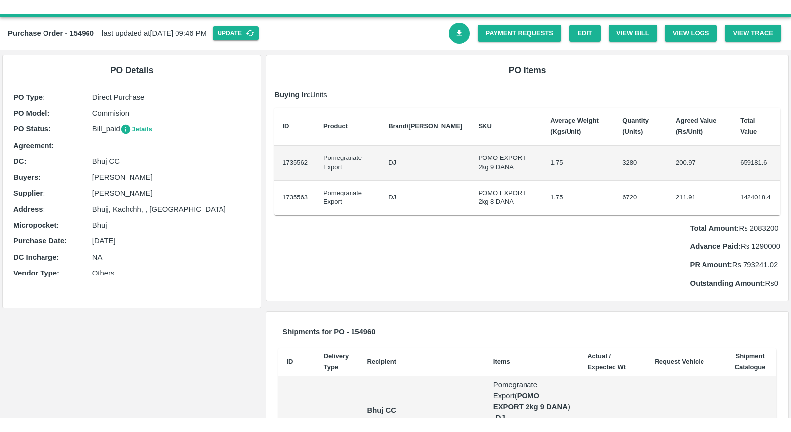
scroll to position [0, 0]
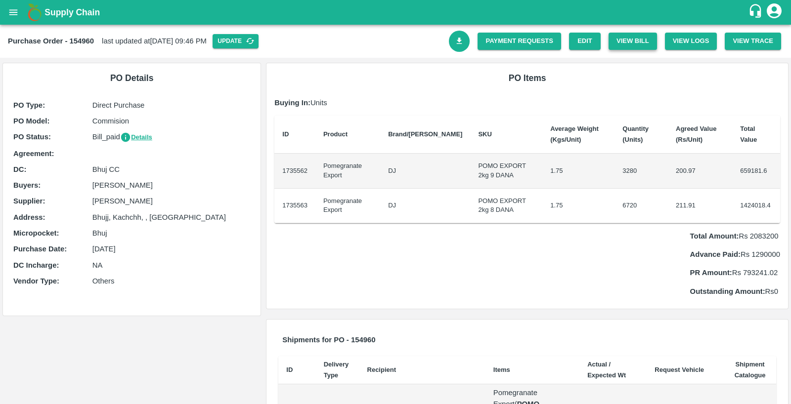
click at [619, 44] on button "View Bill" at bounding box center [632, 41] width 48 height 17
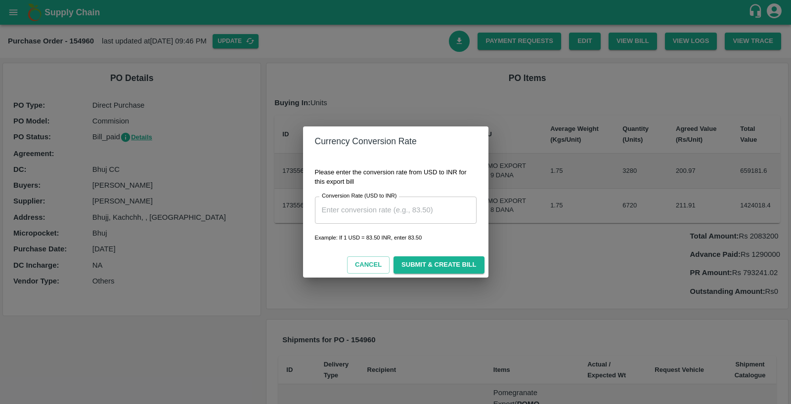
click at [591, 99] on div "Currency Conversion Rate Please enter the conversion rate from USD to INR for t…" at bounding box center [395, 202] width 791 height 404
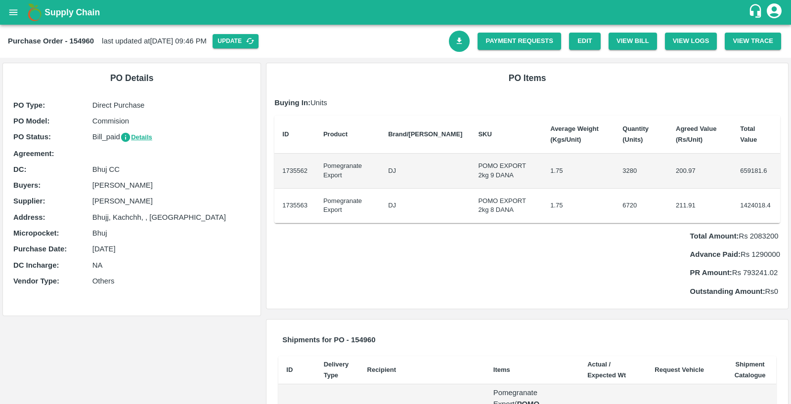
click at [458, 45] on link "Download Bill" at bounding box center [459, 41] width 21 height 21
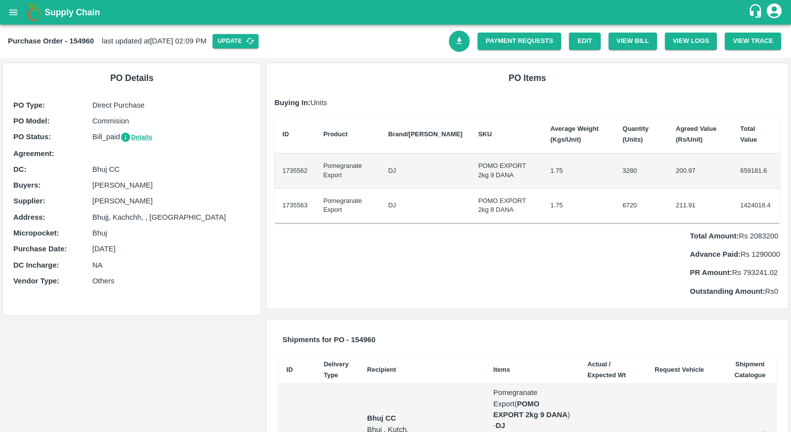
click at [760, 237] on p "Total Amount: Rs 2083200" at bounding box center [735, 236] width 90 height 11
click at [636, 39] on button "View Bill" at bounding box center [632, 41] width 48 height 17
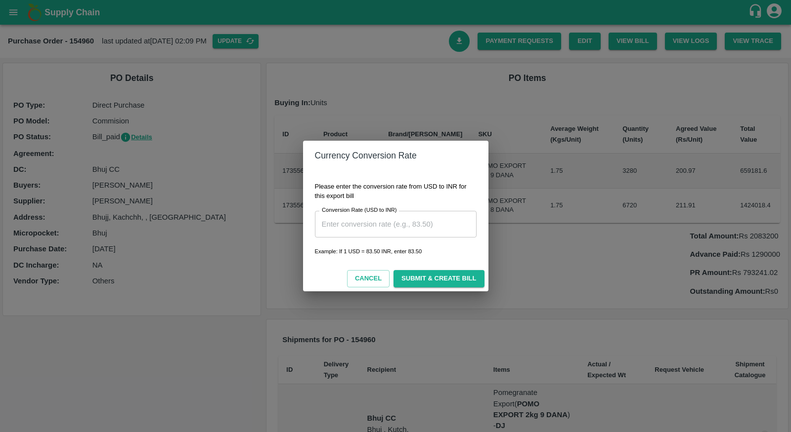
click at [447, 231] on input "Conversion Rate (USD to INR)" at bounding box center [396, 224] width 162 height 27
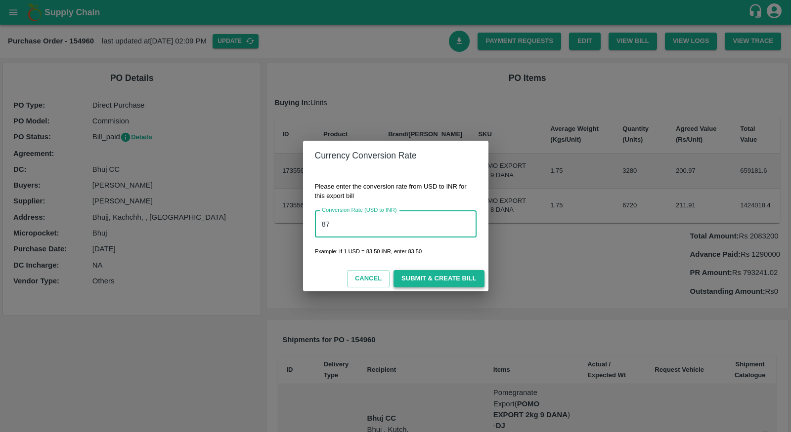
type input "87"
click at [458, 282] on button "Submit & Create Bill" at bounding box center [438, 278] width 90 height 17
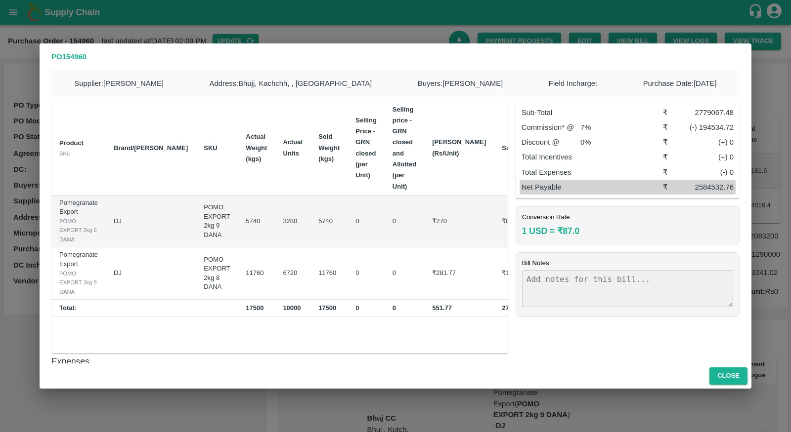
scroll to position [23, 0]
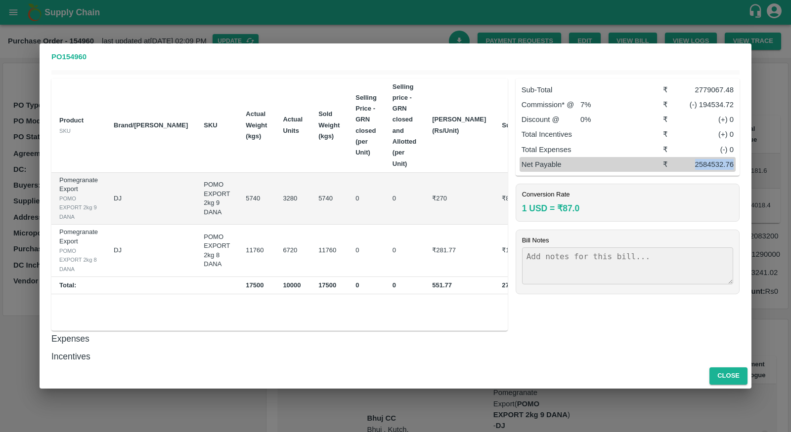
drag, startPoint x: 693, startPoint y: 172, endPoint x: 739, endPoint y: 173, distance: 46.5
click at [739, 173] on div "Supplier : [PERSON_NAME] Address : [GEOGRAPHIC_DATA], [GEOGRAPHIC_DATA], , [GEO…" at bounding box center [396, 217] width 712 height 294
